Goal: Communication & Community: Answer question/provide support

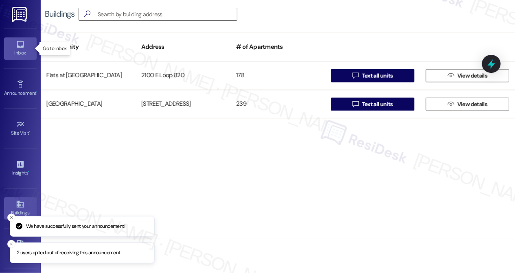
click at [20, 46] on icon at bounding box center [20, 44] width 7 height 7
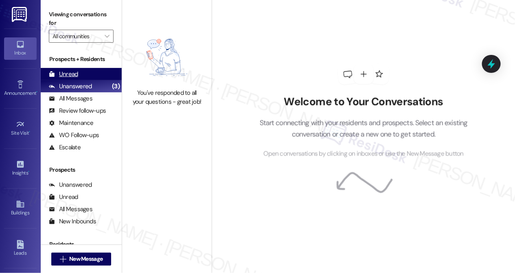
click at [85, 78] on div "Unread (0)" at bounding box center [81, 74] width 81 height 12
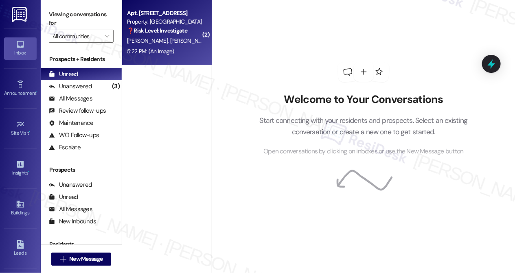
click at [167, 36] on div "Apt. 1618B, [STREET_ADDRESS] Property: [GEOGRAPHIC_DATA] ❓ Risk Level: Investig…" at bounding box center [166, 32] width 89 height 65
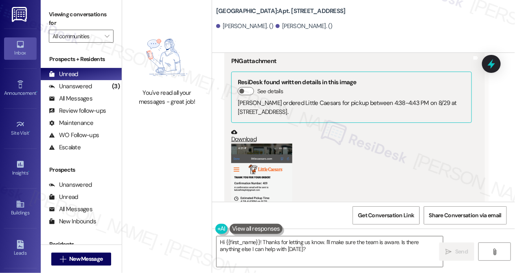
scroll to position [1447, 0]
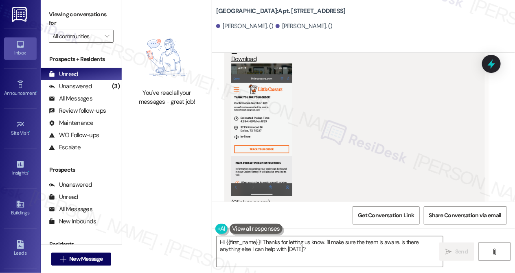
click at [255, 95] on button "Zoom image" at bounding box center [261, 129] width 61 height 133
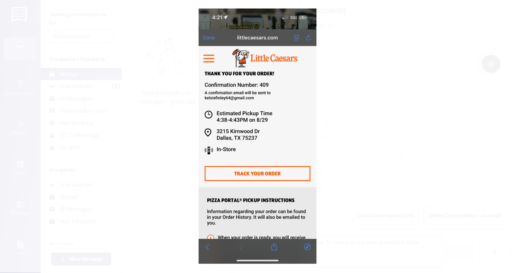
click at [393, 153] on button "Unzoom image" at bounding box center [257, 136] width 515 height 273
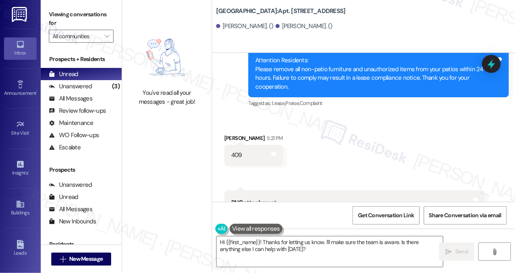
scroll to position [1152, 0]
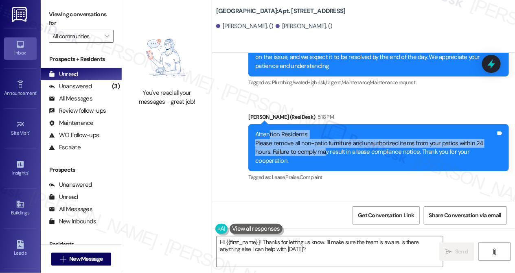
drag, startPoint x: 270, startPoint y: 117, endPoint x: 325, endPoint y: 140, distance: 59.8
click at [324, 138] on div "Attention Residents: Please remove all non-patio furniture and unauthorized ite…" at bounding box center [375, 147] width 240 height 35
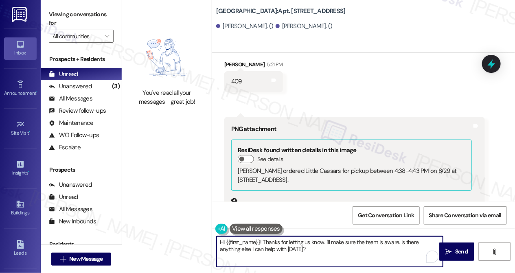
drag, startPoint x: 296, startPoint y: 248, endPoint x: 208, endPoint y: 223, distance: 91.4
click at [208, 223] on div "You've read all your messages - great job! [GEOGRAPHIC_DATA]: Apt. [STREET_ADDR…" at bounding box center [318, 136] width 393 height 273
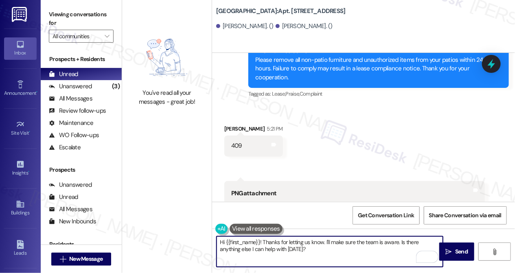
scroll to position [1189, 0]
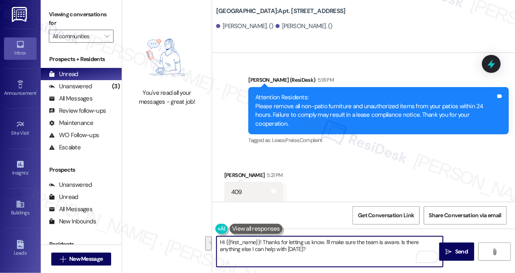
click at [232, 171] on div "[PERSON_NAME] 5:21 PM" at bounding box center [253, 176] width 59 height 11
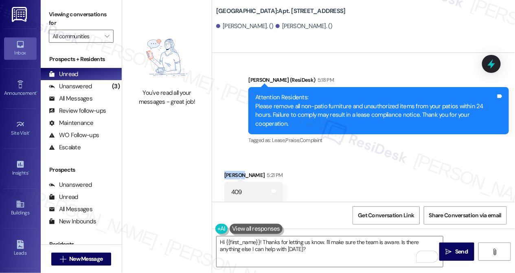
click at [232, 171] on div "[PERSON_NAME] 5:21 PM" at bounding box center [253, 176] width 59 height 11
copy div "Kelsie"
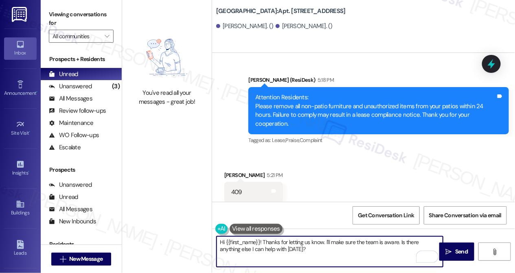
drag, startPoint x: 225, startPoint y: 242, endPoint x: 260, endPoint y: 241, distance: 34.2
click at [260, 241] on textarea "Hi {{first_name}}! Thanks for letting us know. I'll make sure the team is aware…" at bounding box center [329, 251] width 226 height 31
paste textarea "Kelsie"
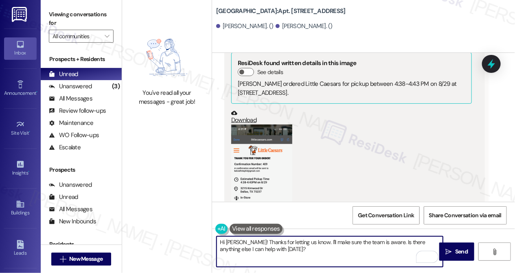
scroll to position [1373, 0]
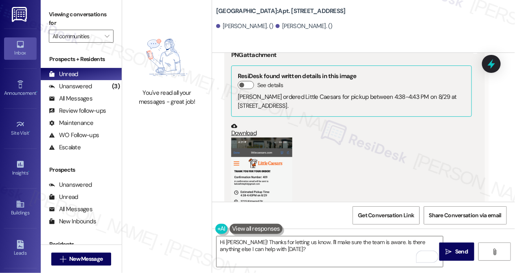
click at [259, 138] on button "Zoom image" at bounding box center [261, 204] width 61 height 133
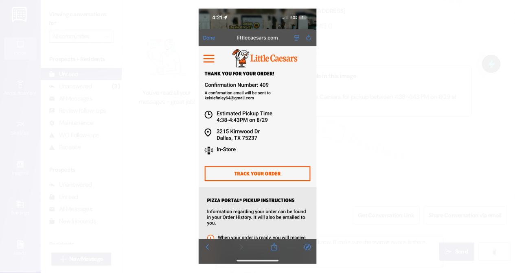
click at [373, 139] on button "Unzoom image" at bounding box center [257, 136] width 515 height 273
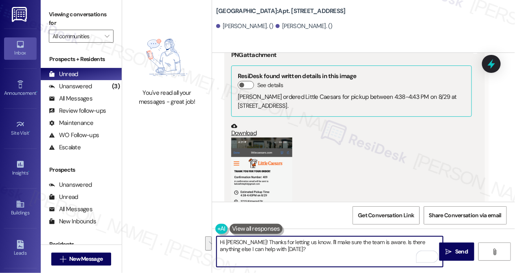
drag, startPoint x: 277, startPoint y: 253, endPoint x: 242, endPoint y: 239, distance: 37.4
click at [242, 239] on textarea "Hi [PERSON_NAME]! Thanks for letting us know. I'll make sure the team is aware.…" at bounding box center [329, 251] width 226 height 31
click at [286, 247] on textarea "Hi [PERSON_NAME]! Thanks for letting us know. I'll make sure the team is aware.…" at bounding box center [329, 251] width 226 height 31
drag, startPoint x: 281, startPoint y: 251, endPoint x: 266, endPoint y: 244, distance: 16.9
click at [266, 244] on textarea "Hi [PERSON_NAME]! Thanks for letting us know. I'll make sure the team is aware.…" at bounding box center [329, 251] width 226 height 31
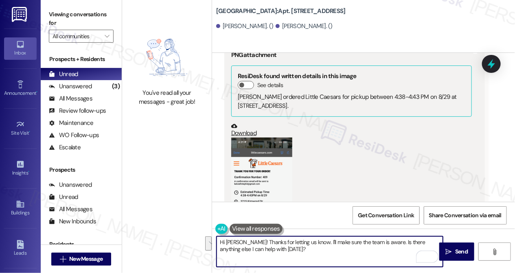
click at [269, 245] on textarea "Hi [PERSON_NAME]! Thanks for letting us know. I'll make sure the team is aware.…" at bounding box center [329, 251] width 226 height 31
drag, startPoint x: 277, startPoint y: 250, endPoint x: 267, endPoint y: 242, distance: 12.5
click at [267, 242] on textarea "Hi [PERSON_NAME]! Thanks for letting us know. I'll make sure the team is aware.…" at bounding box center [329, 251] width 226 height 31
type textarea "Hi [PERSON_NAME]! Thanks for sending the photo. Is there something that I can h…"
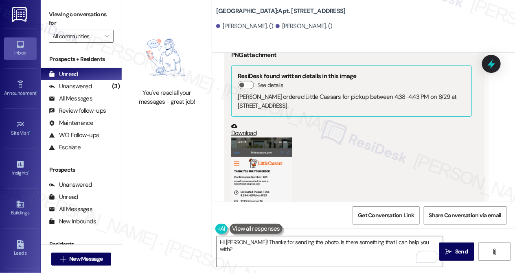
click at [254, 161] on button "Zoom image" at bounding box center [261, 204] width 61 height 133
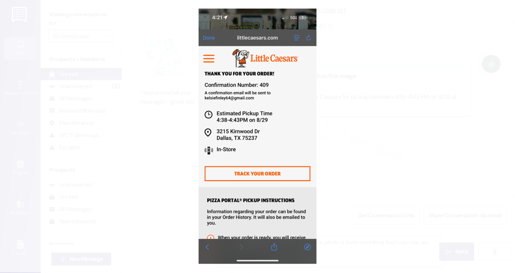
click at [409, 139] on button "Unzoom image" at bounding box center [257, 136] width 515 height 273
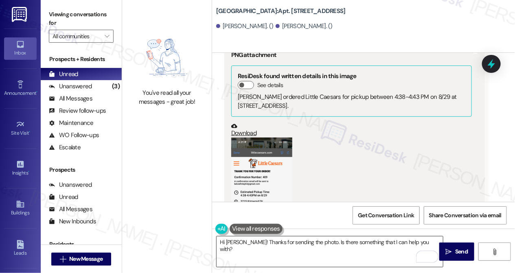
click at [417, 242] on textarea "Hi [PERSON_NAME]! Thanks for sending the photo. Is there something that I can h…" at bounding box center [329, 251] width 226 height 31
click at [457, 244] on button " Send" at bounding box center [456, 251] width 35 height 18
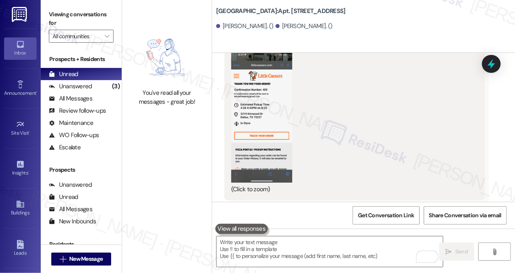
scroll to position [1393, 0]
